Goal: Information Seeking & Learning: Learn about a topic

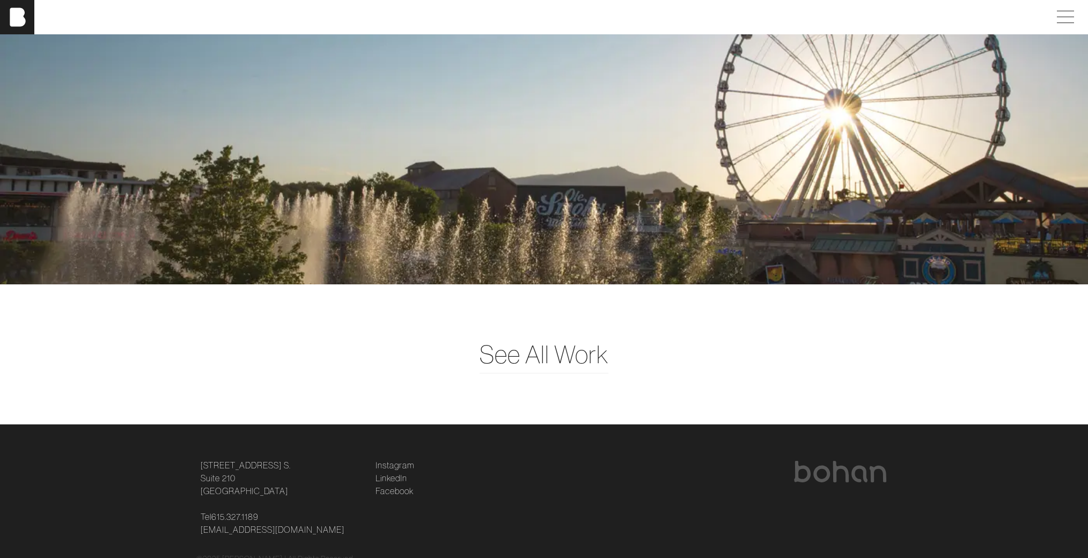
scroll to position [2935, 0]
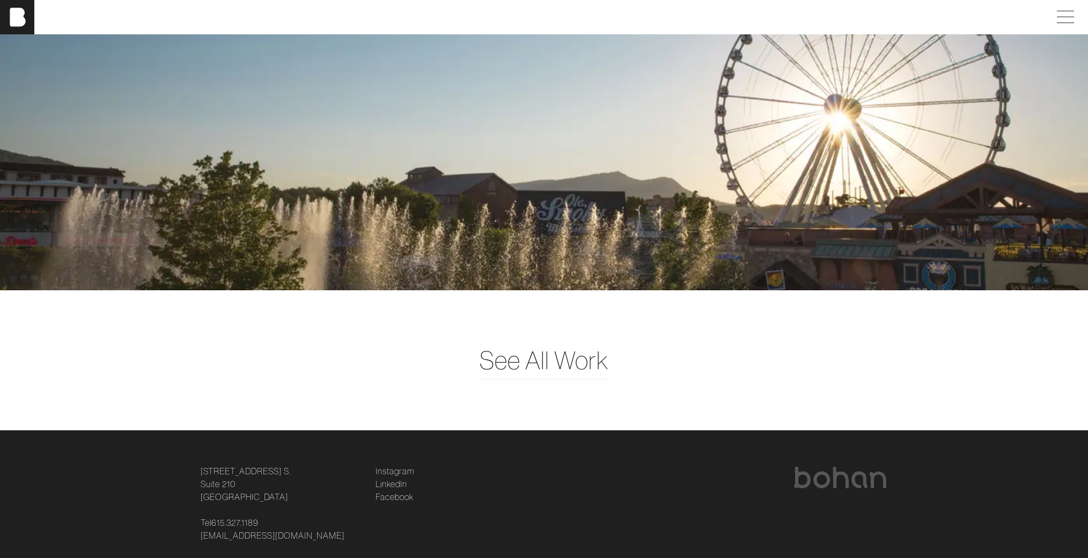
click at [462, 229] on div "Travel & Entertainment" at bounding box center [544, 150] width 1088 height 279
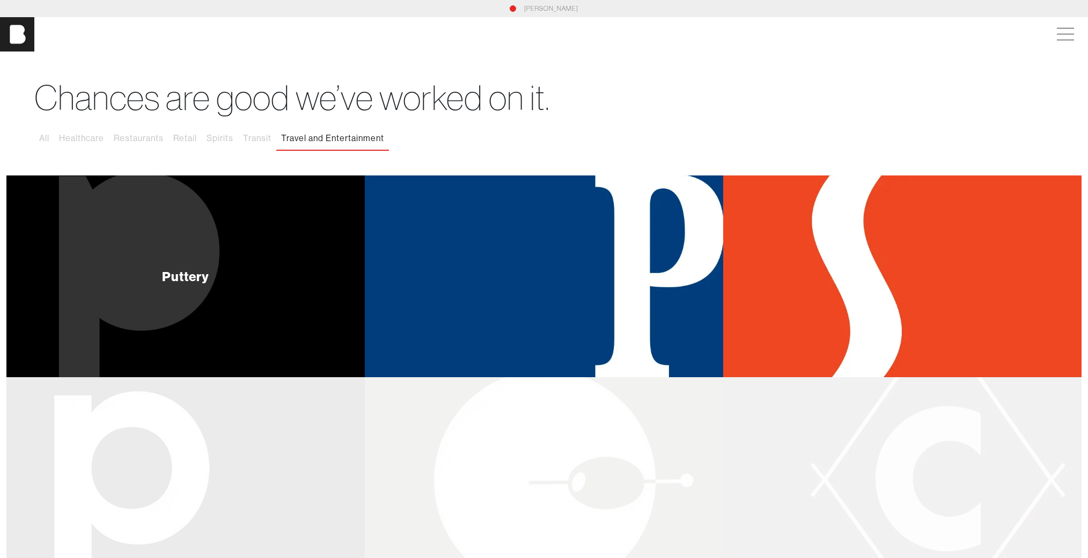
click at [205, 251] on div "Puttery" at bounding box center [185, 276] width 358 height 202
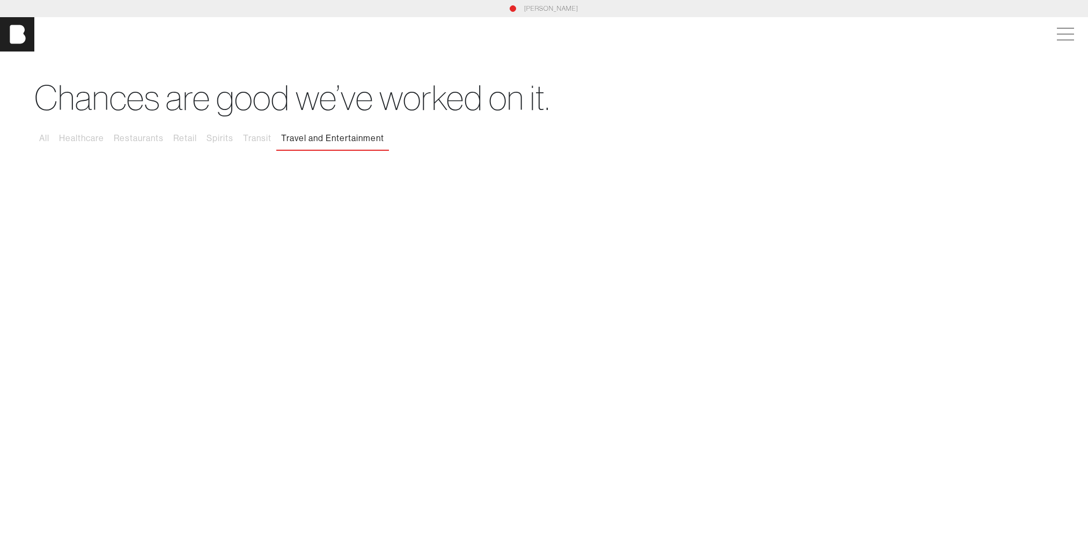
click at [522, 9] on div "[PERSON_NAME]" at bounding box center [543, 9] width 695 height 10
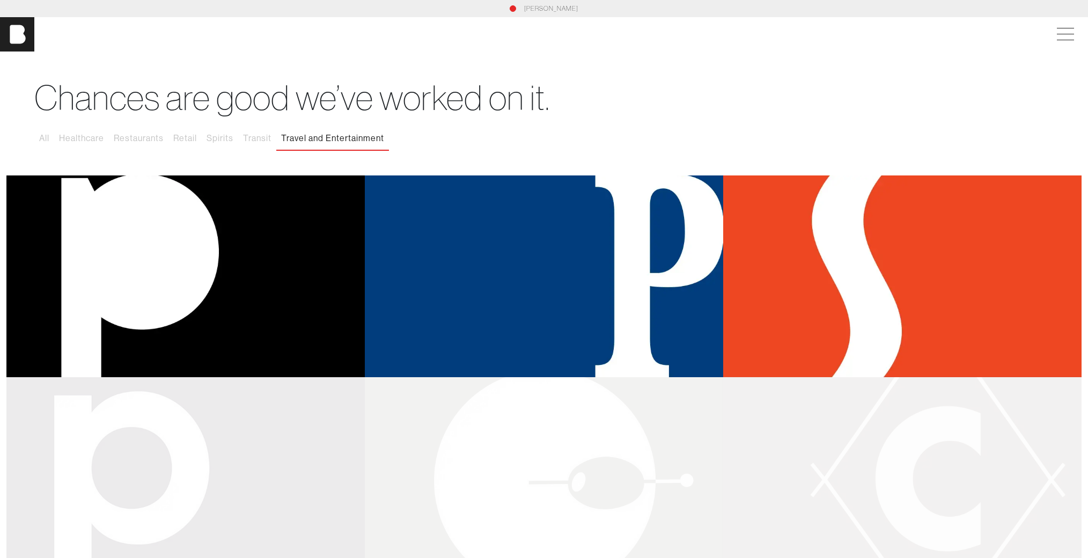
click at [518, 9] on div "[PERSON_NAME]" at bounding box center [543, 9] width 695 height 10
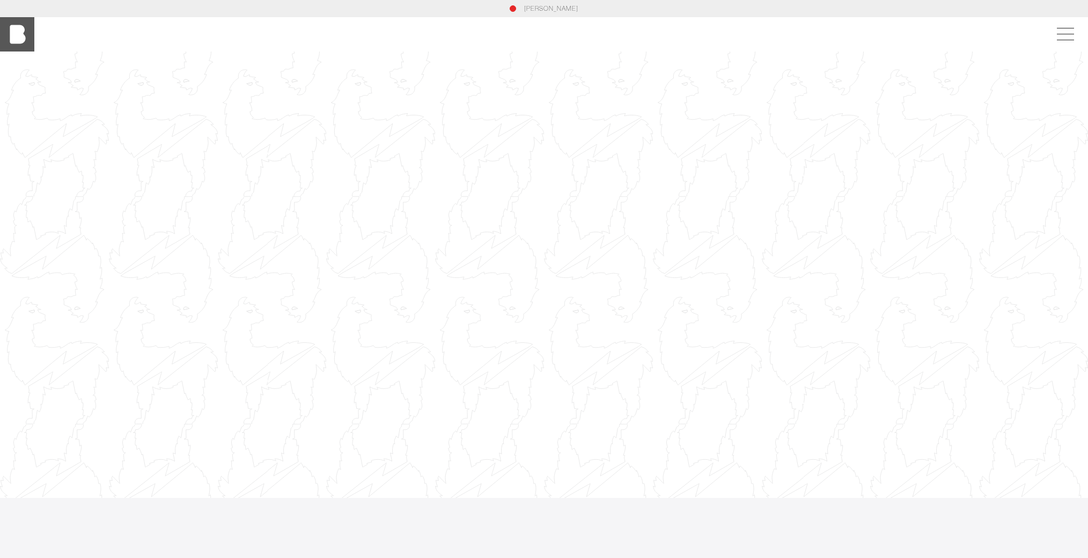
click at [17, 29] on img at bounding box center [17, 34] width 34 height 34
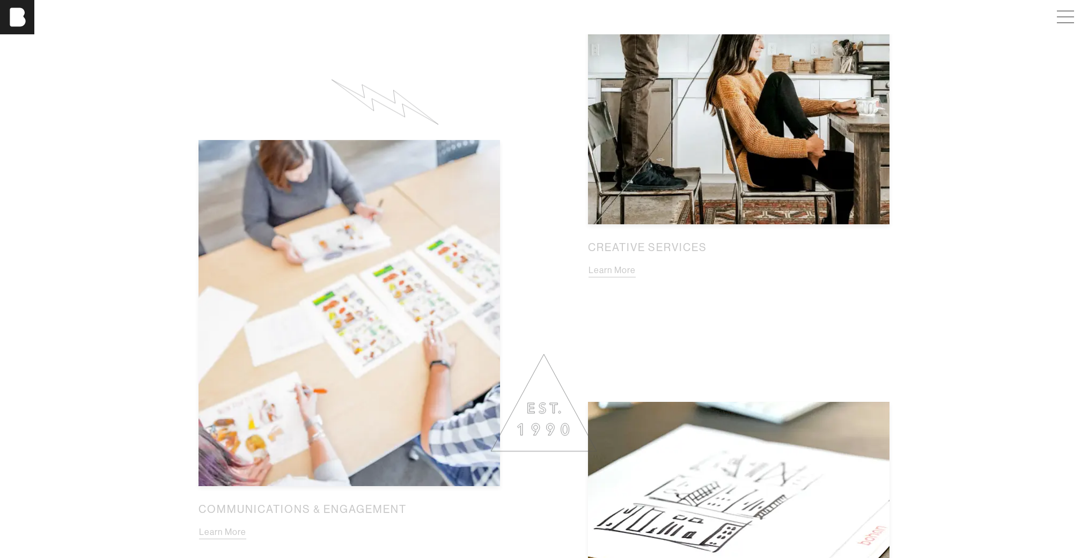
scroll to position [1087, 0]
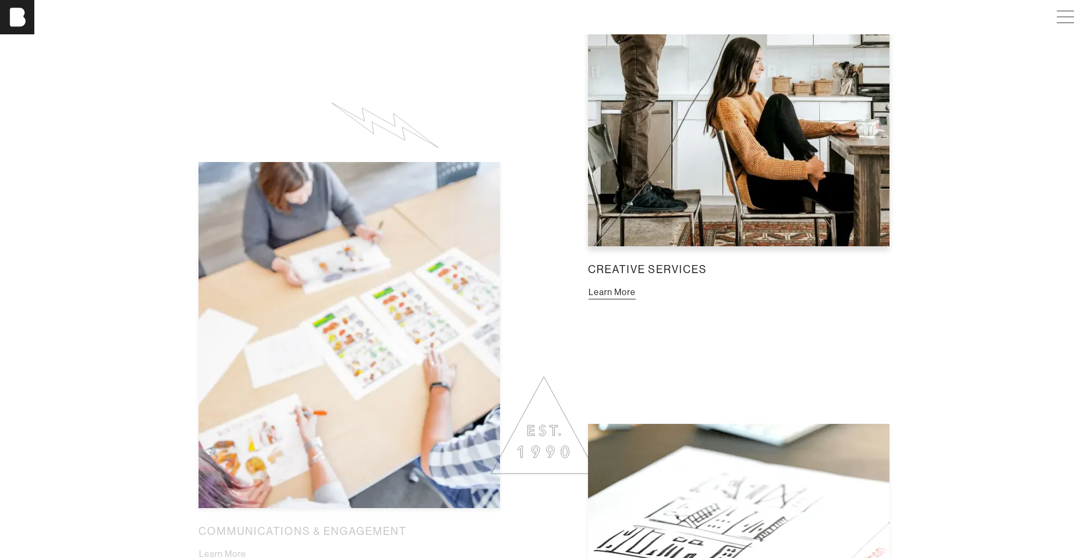
click at [609, 297] on button "Learn More" at bounding box center [612, 292] width 48 height 14
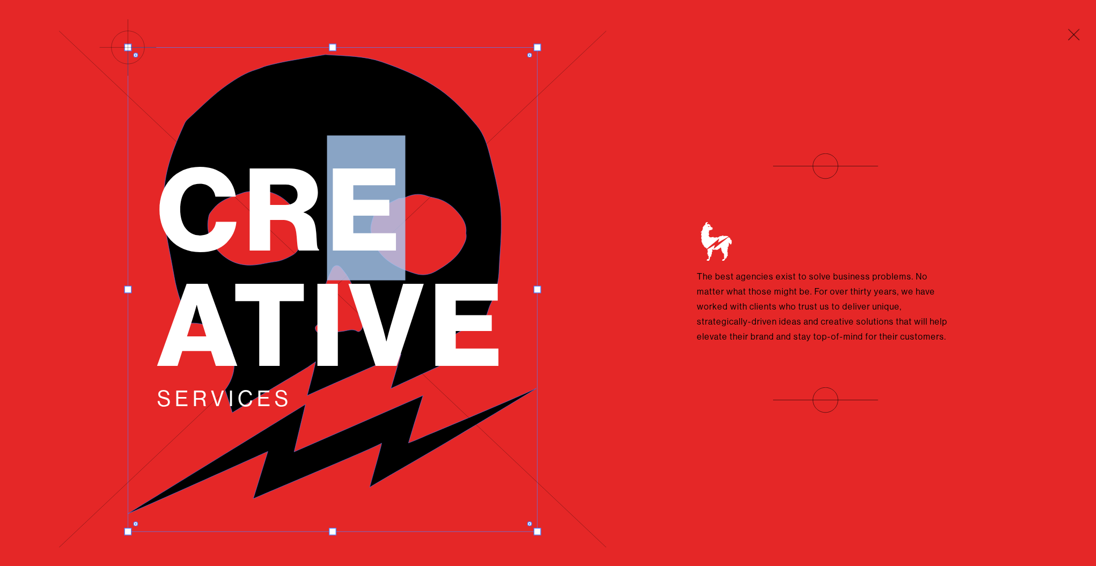
drag, startPoint x: 336, startPoint y: 202, endPoint x: 387, endPoint y: 181, distance: 54.8
click at [387, 181] on span "Cre ative" at bounding box center [332, 266] width 351 height 260
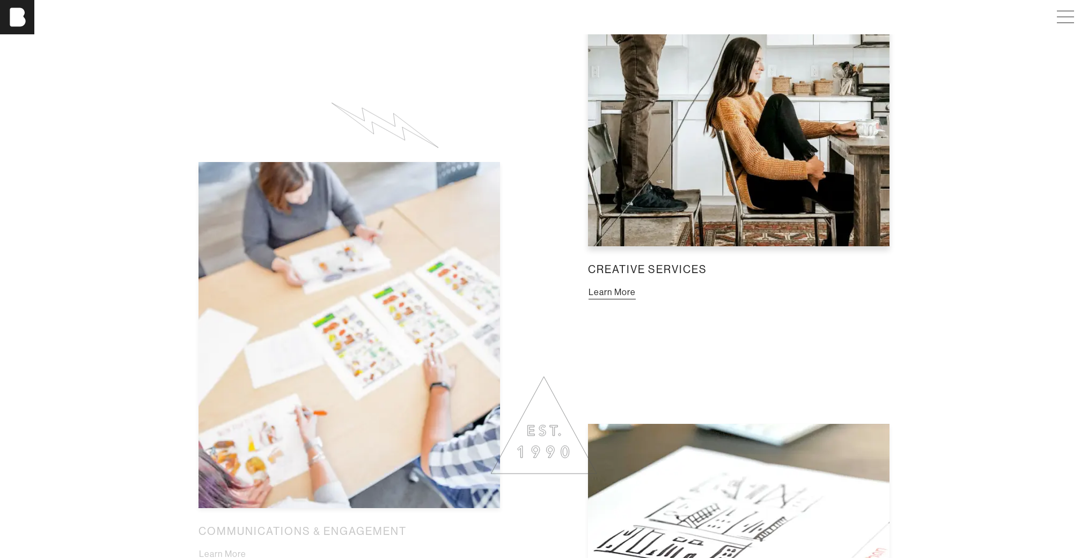
click at [599, 299] on button "Learn More" at bounding box center [612, 292] width 48 height 14
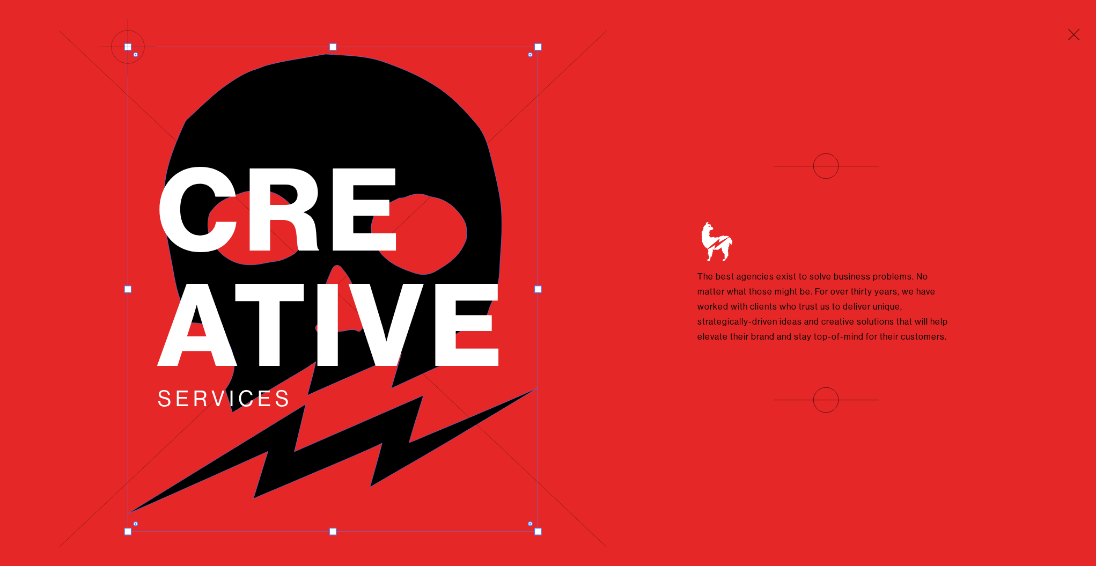
click at [652, 280] on div "Cre ative Services The best agencies exist to solve business problems. No matte…" at bounding box center [825, 283] width 433 height 260
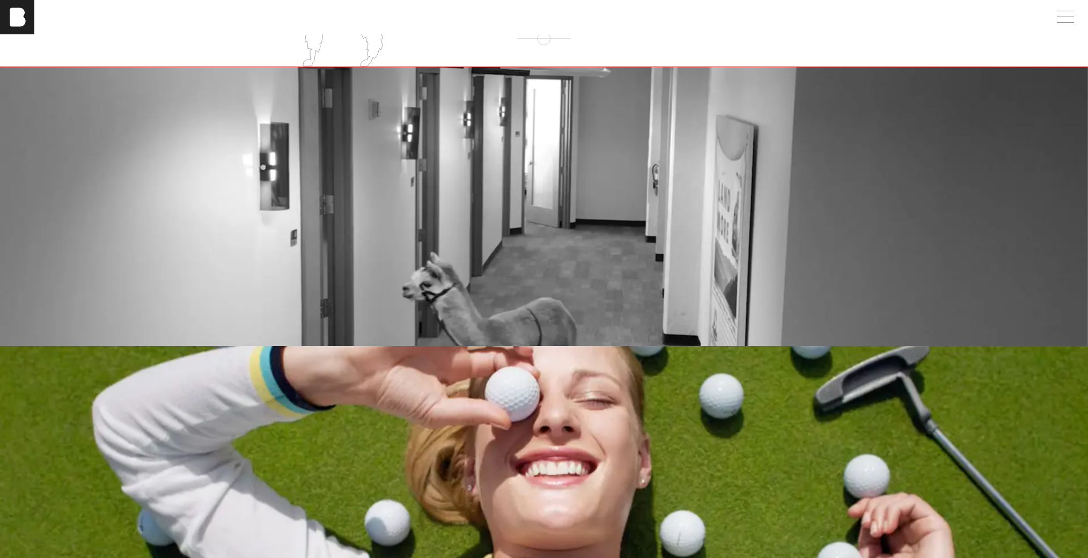
scroll to position [1762, 0]
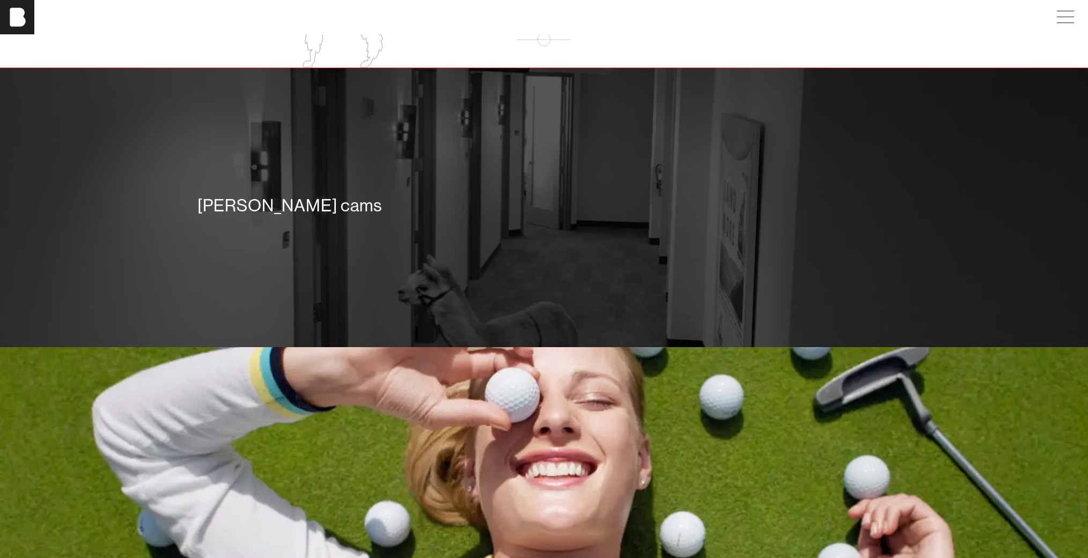
click at [469, 255] on div "[PERSON_NAME] cams" at bounding box center [544, 207] width 1088 height 279
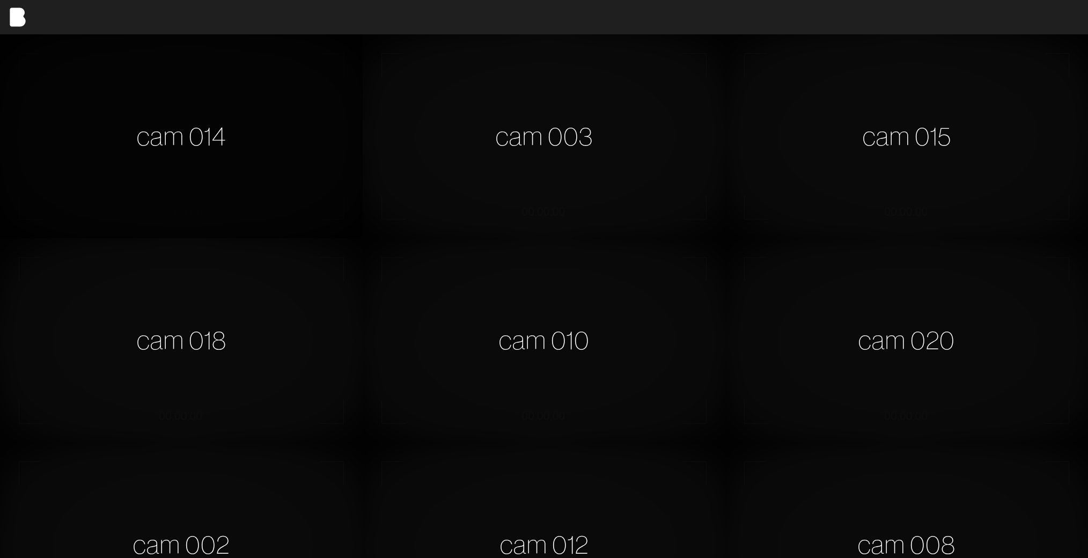
click at [256, 163] on div "cam 014" at bounding box center [181, 136] width 363 height 204
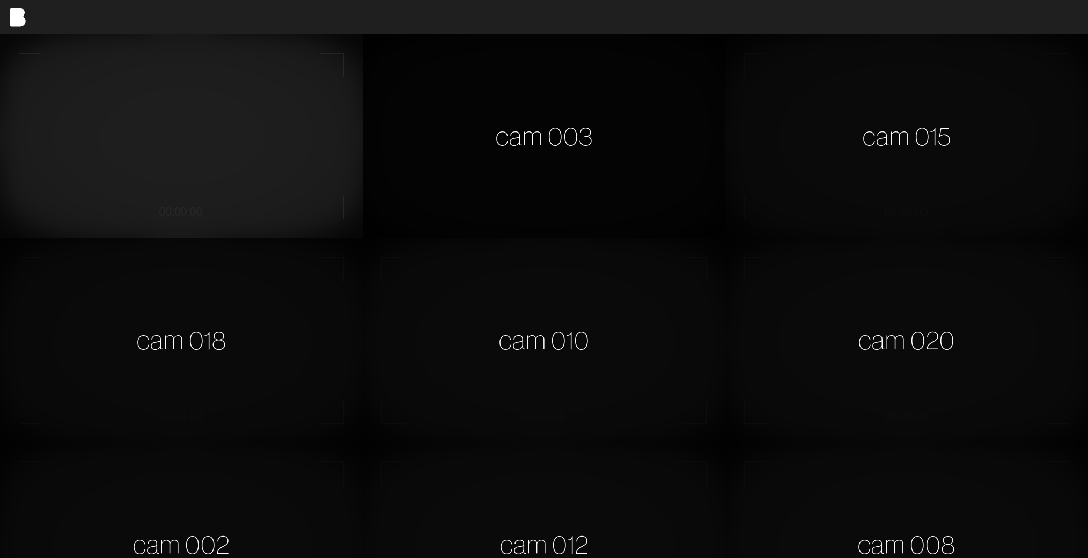
click at [471, 109] on div "cam 003" at bounding box center [544, 136] width 363 height 204
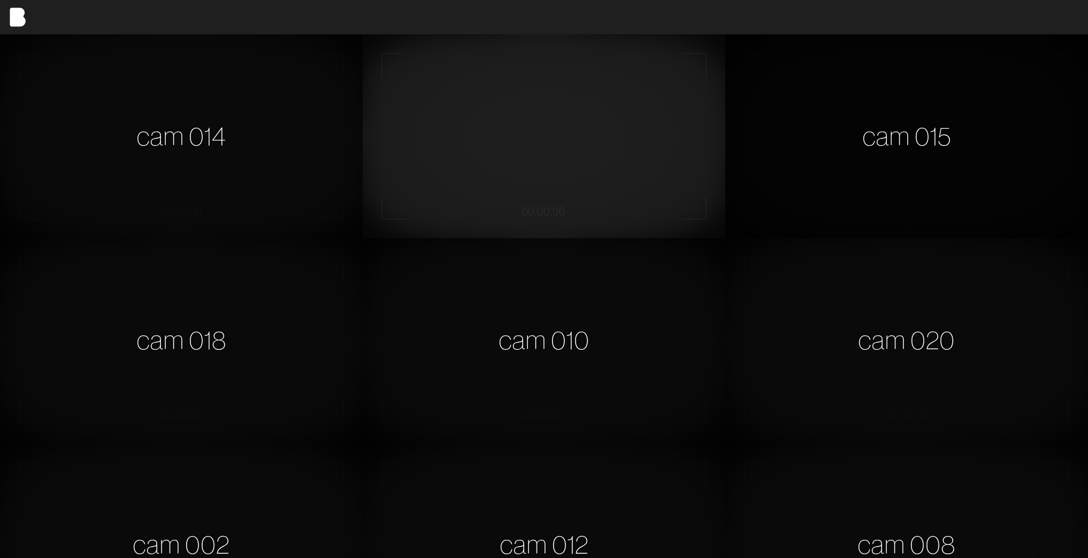
click at [819, 95] on div "cam 015" at bounding box center [906, 136] width 363 height 204
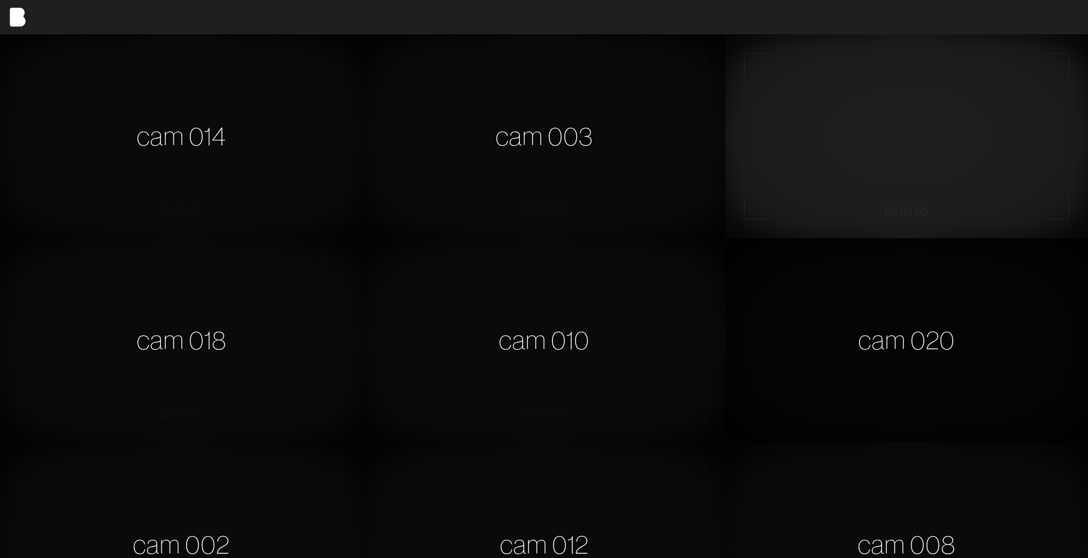
click at [883, 319] on div "cam 020" at bounding box center [906, 340] width 363 height 204
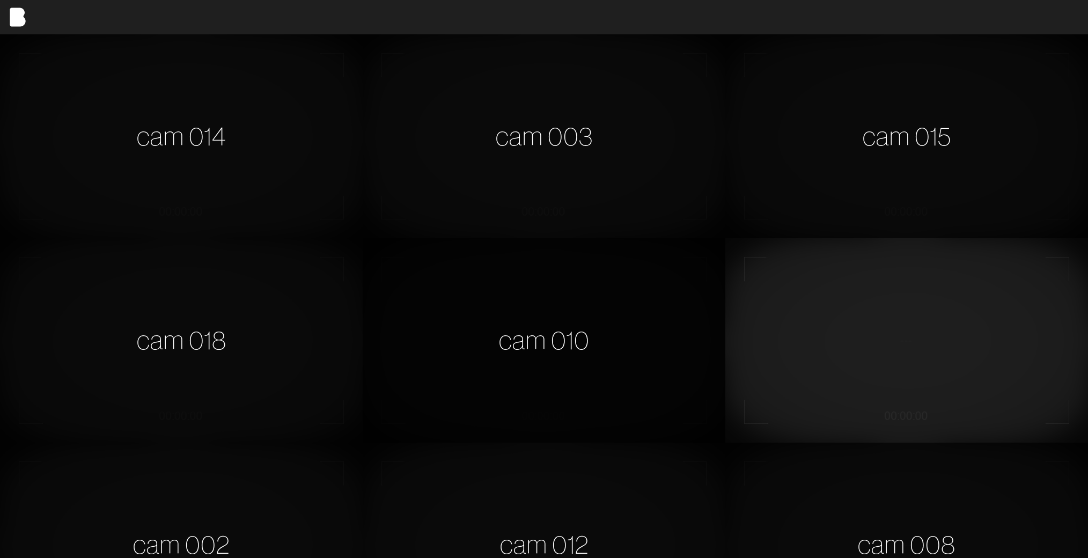
click at [549, 345] on div "cam 010" at bounding box center [544, 340] width 363 height 204
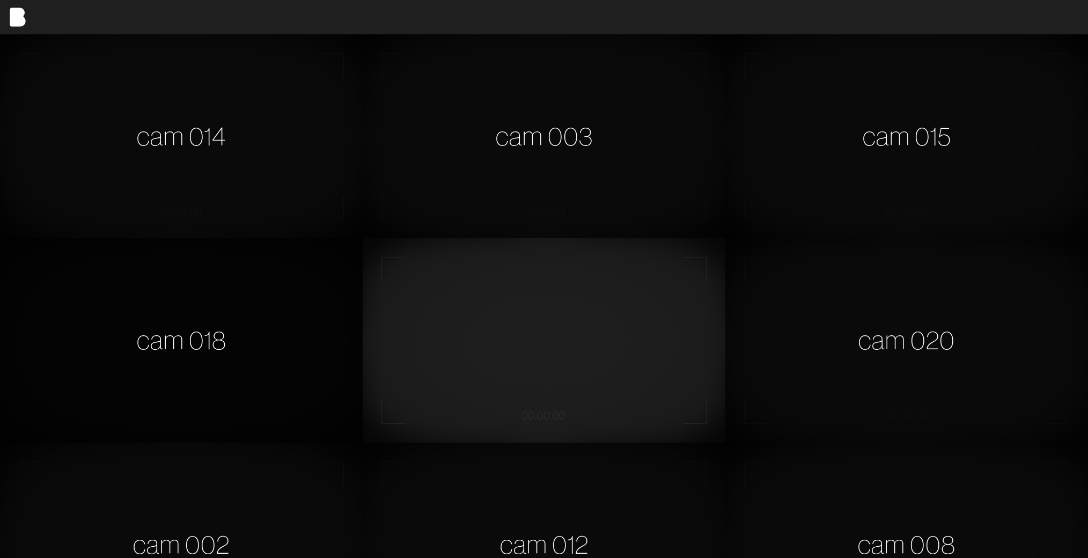
click at [254, 363] on div "cam 018" at bounding box center [181, 340] width 363 height 204
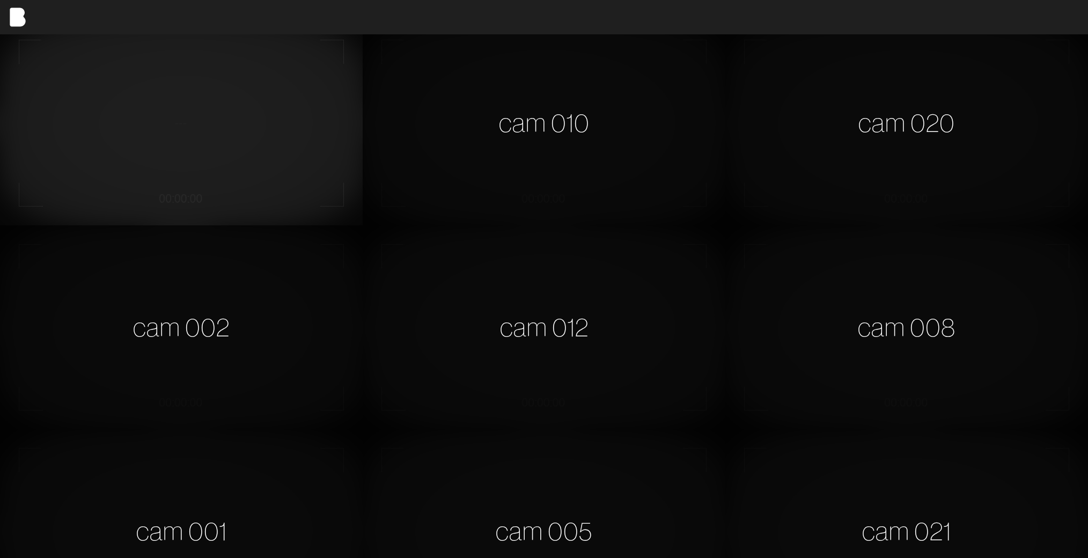
scroll to position [218, 0]
click at [223, 358] on div "cam 002" at bounding box center [181, 327] width 363 height 204
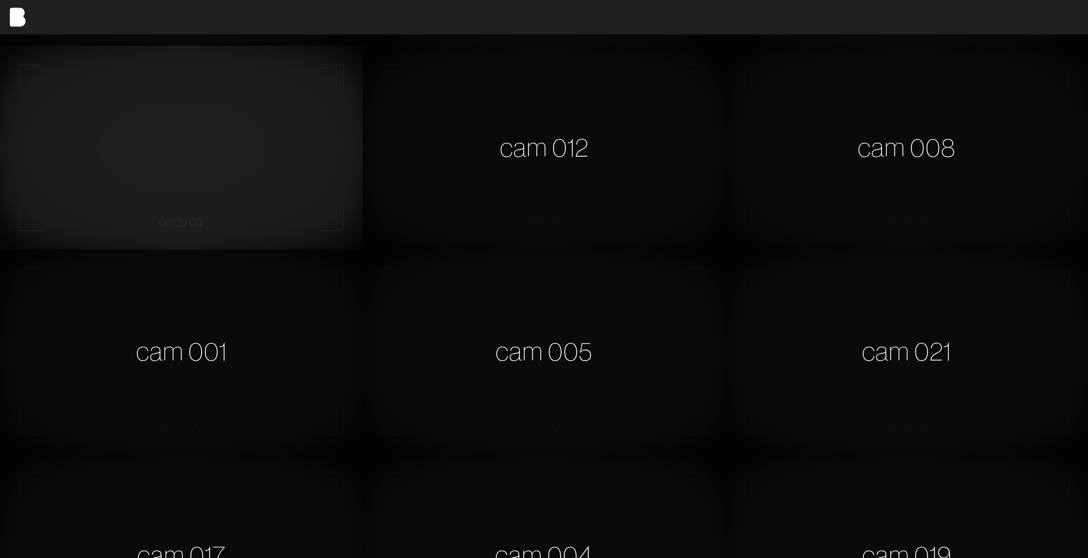
scroll to position [470, 0]
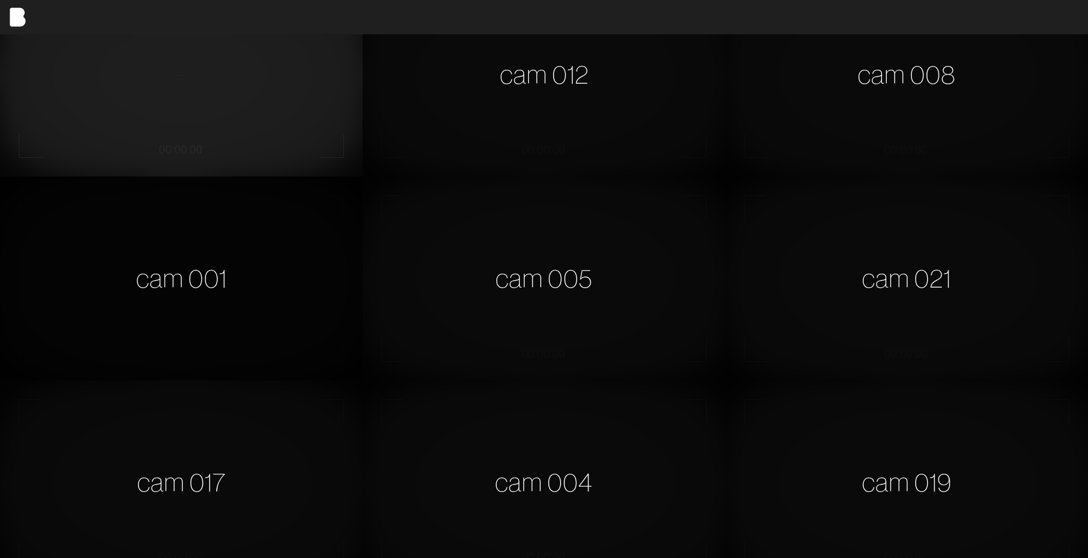
click at [247, 297] on div "cam 001" at bounding box center [181, 278] width 363 height 204
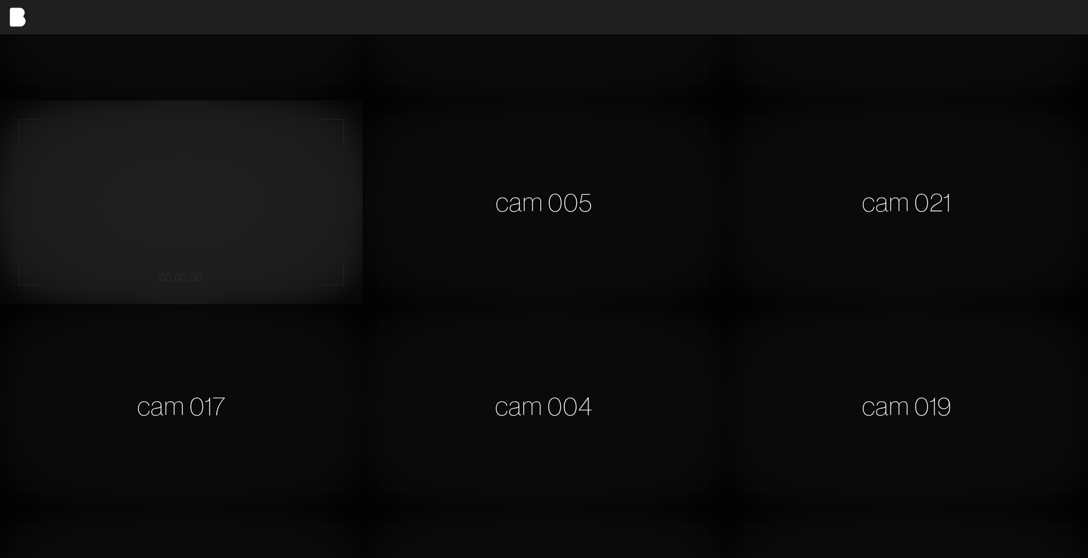
scroll to position [555, 0]
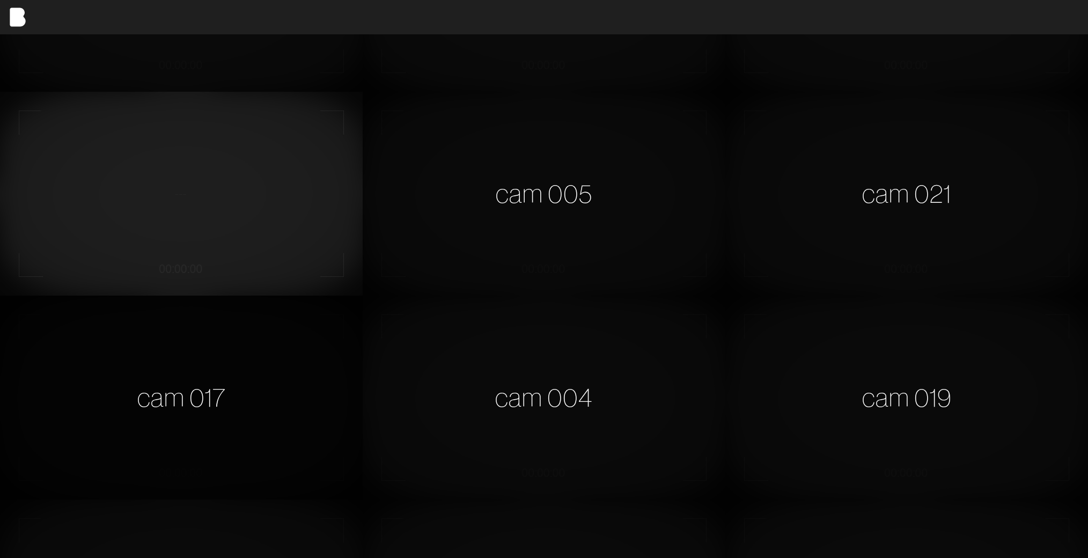
click at [250, 385] on div "cam 017" at bounding box center [181, 398] width 363 height 204
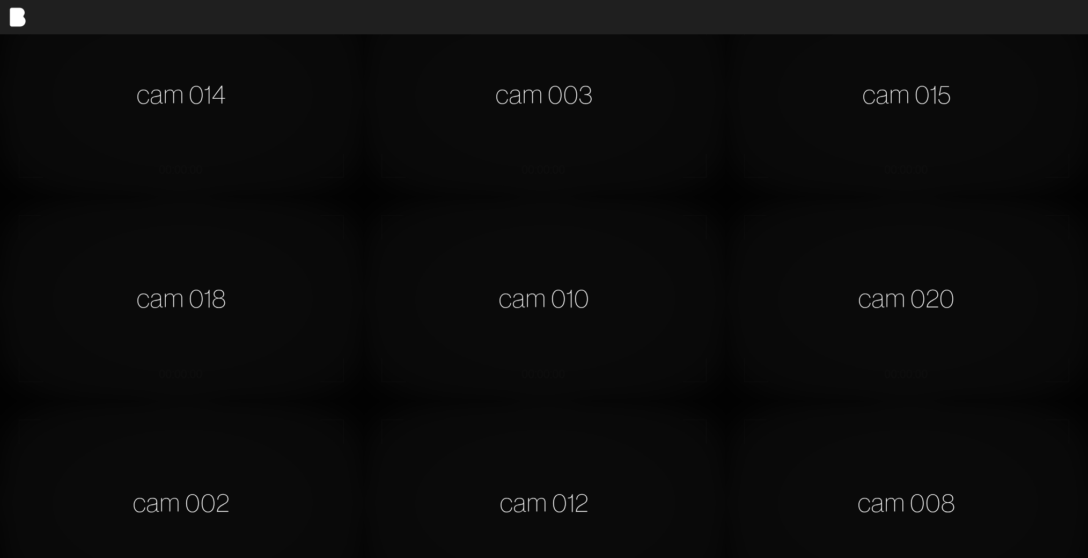
scroll to position [0, 0]
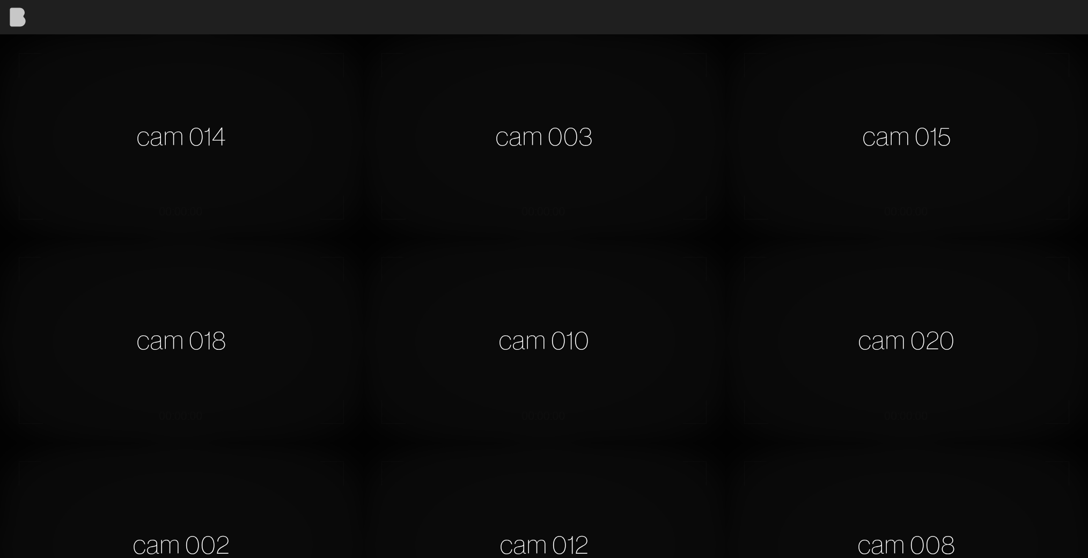
click at [17, 14] on img at bounding box center [17, 17] width 34 height 34
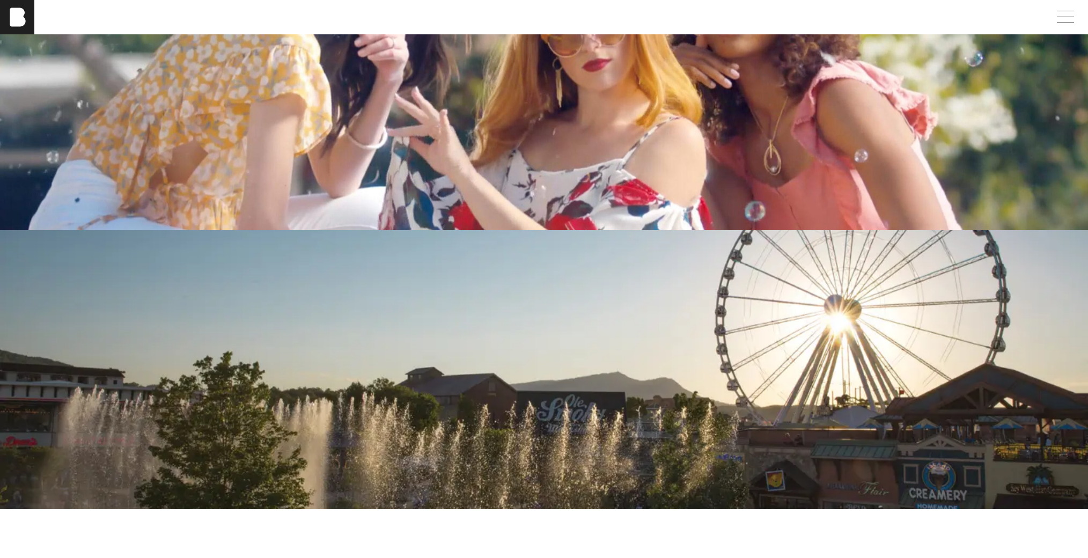
scroll to position [2673, 0]
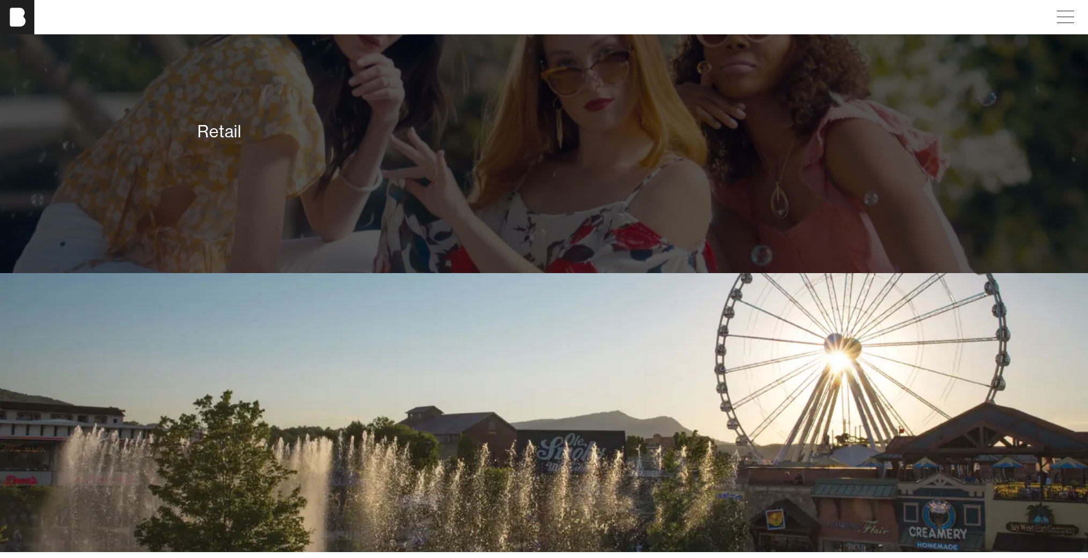
click at [338, 142] on div "Retail" at bounding box center [543, 131] width 692 height 21
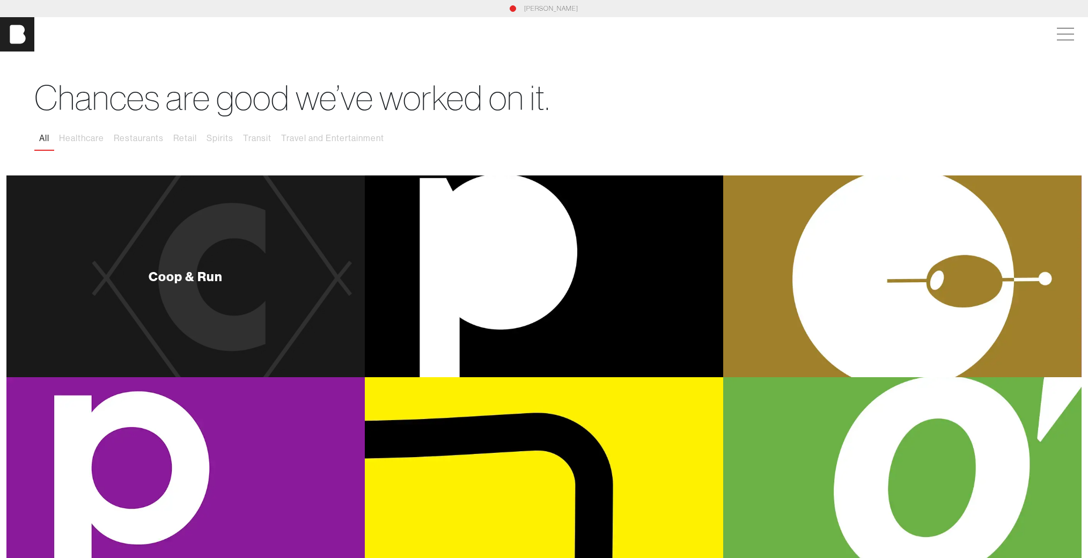
click at [223, 285] on div "Coop & Run" at bounding box center [185, 276] width 358 height 202
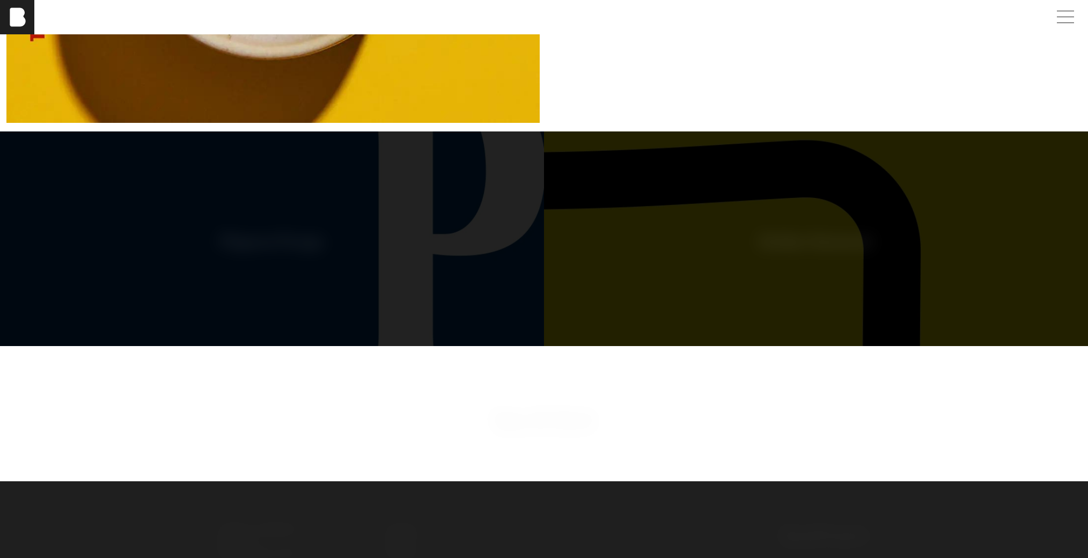
scroll to position [5948, 0]
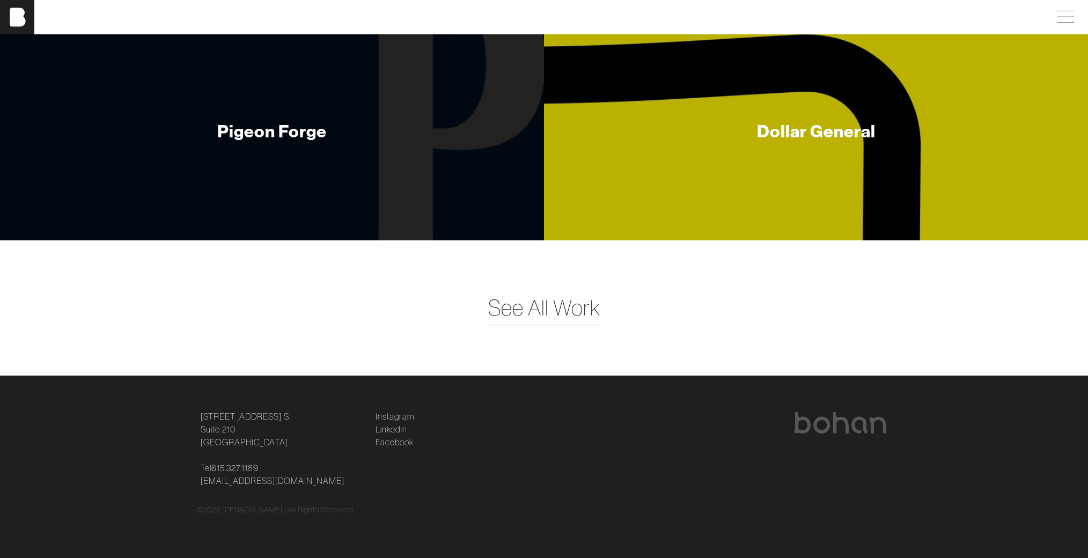
click at [712, 212] on div "Dollar General" at bounding box center [816, 133] width 544 height 215
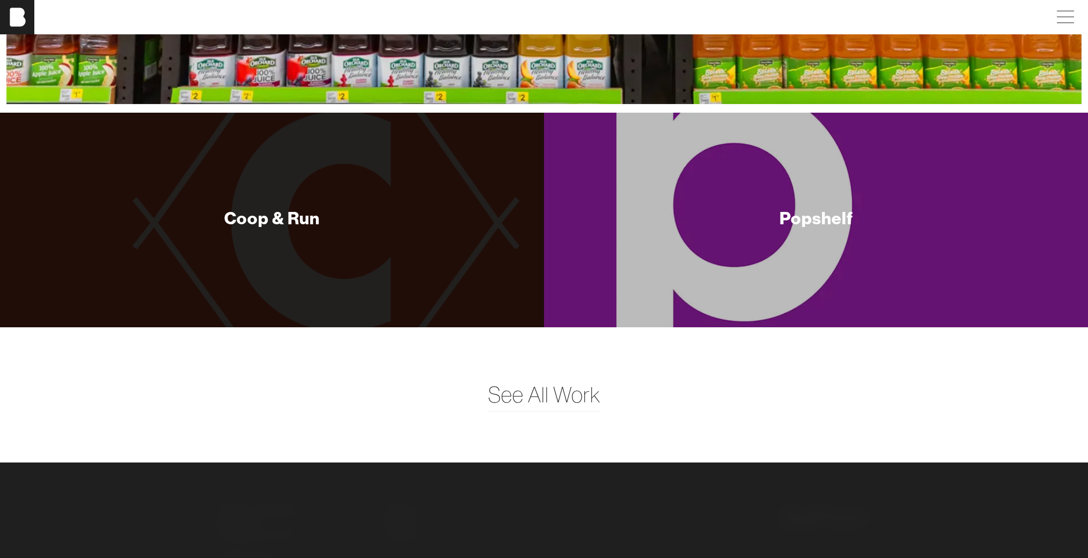
scroll to position [4589, 0]
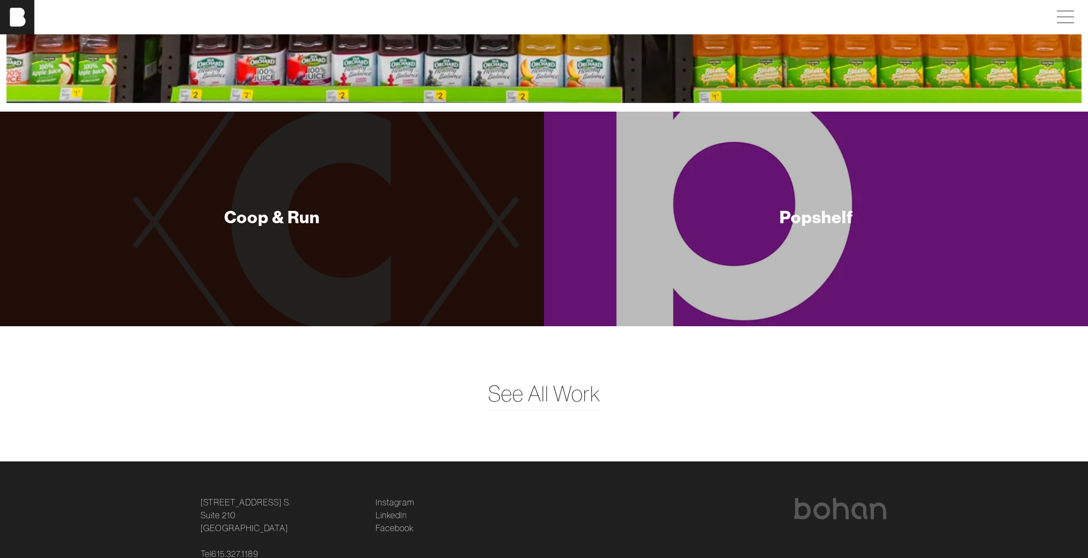
click at [721, 215] on div "Popshelf" at bounding box center [816, 219] width 544 height 215
